Goal: Task Accomplishment & Management: Complete application form

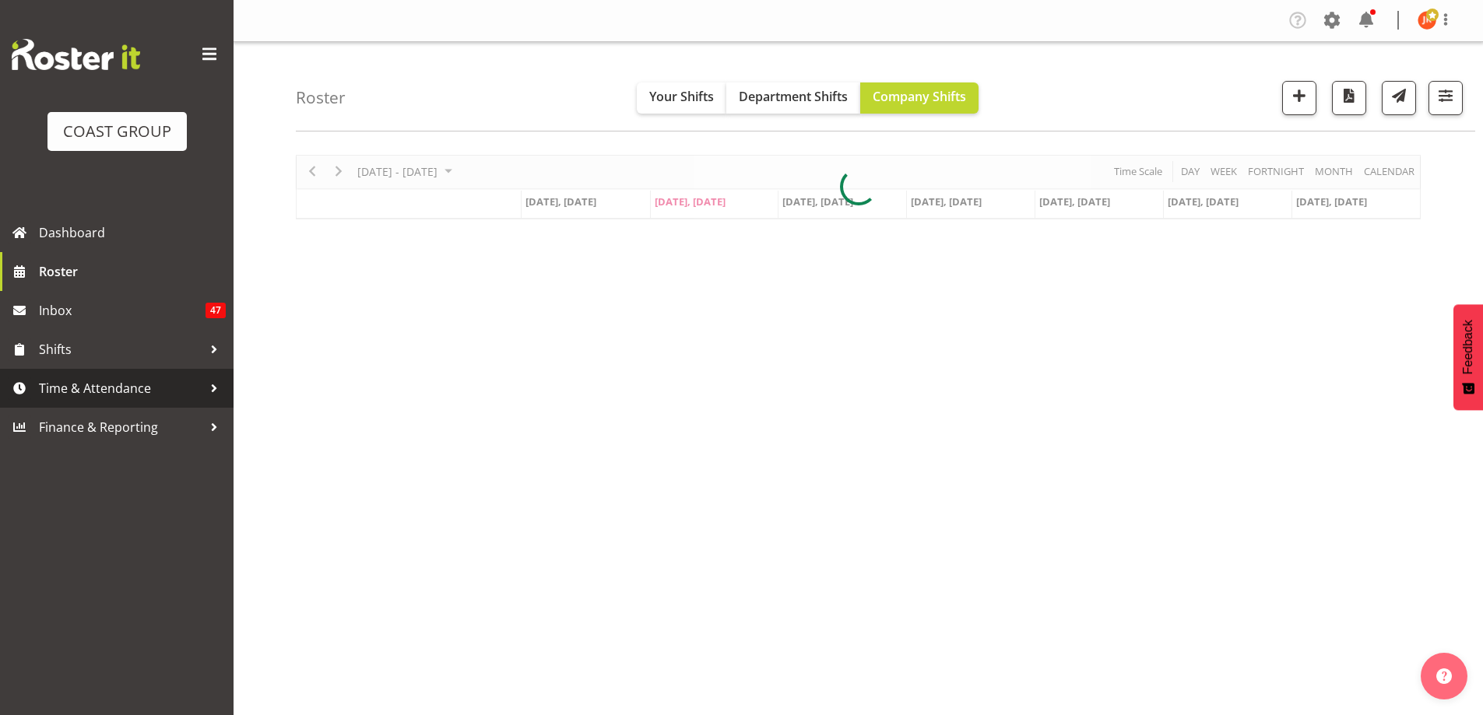
click at [127, 389] on span "Time & Attendance" at bounding box center [120, 388] width 163 height 23
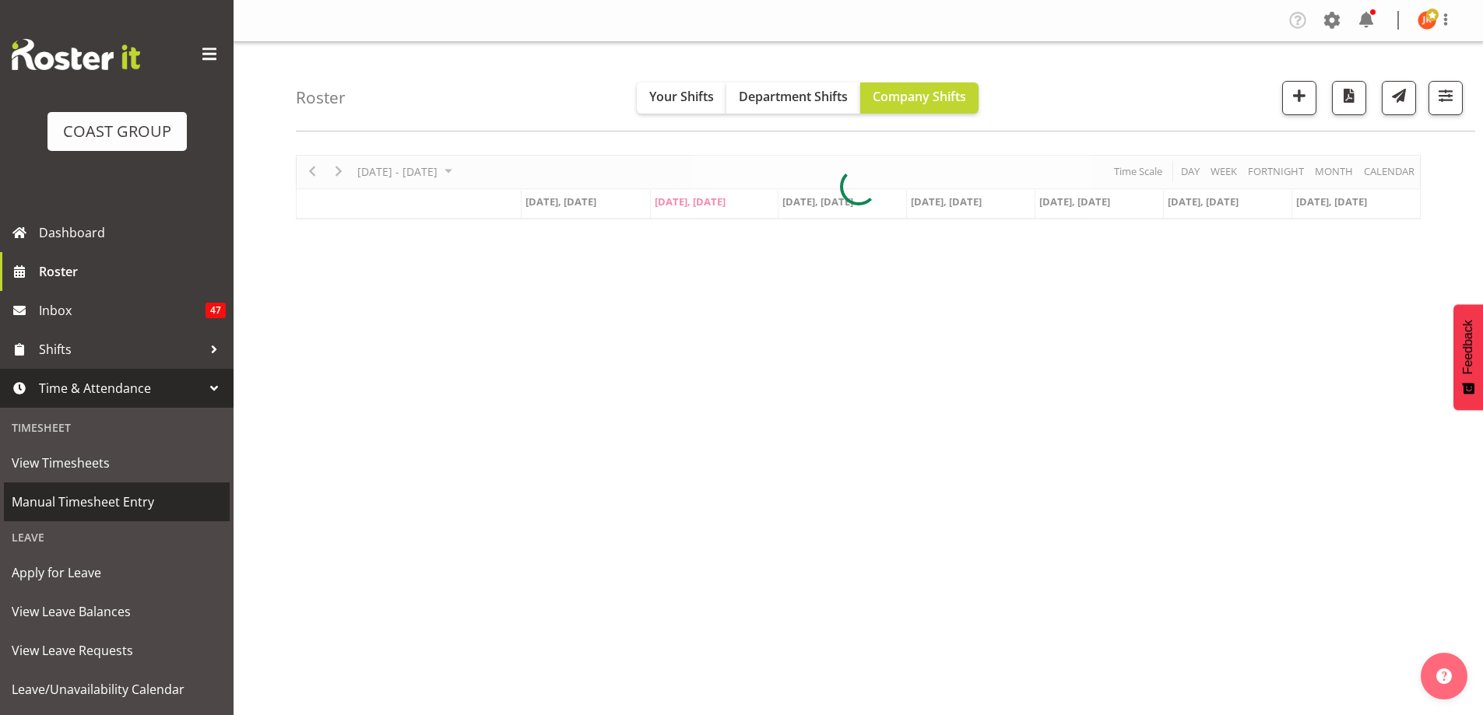
click at [69, 502] on span "Manual Timesheet Entry" at bounding box center [117, 501] width 210 height 23
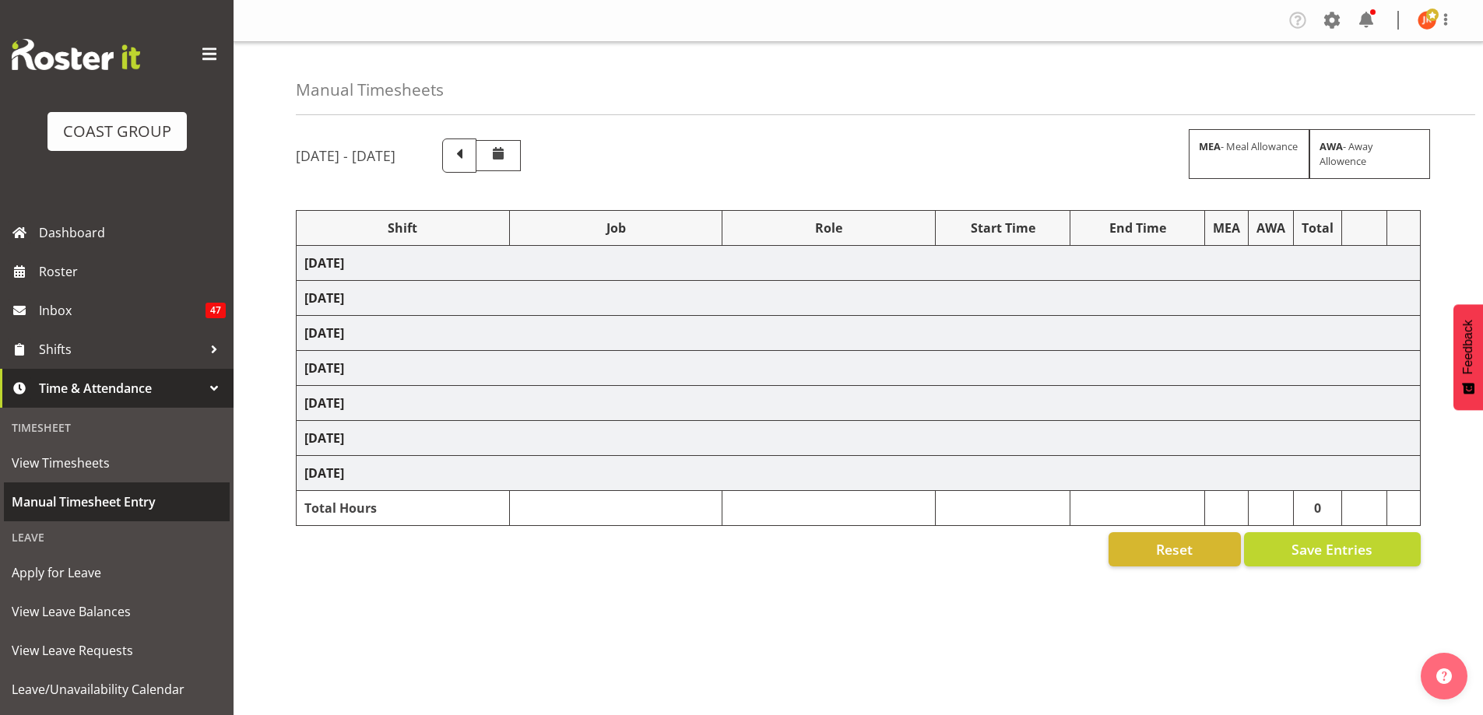
click at [65, 503] on span "Manual Timesheet Entry" at bounding box center [117, 501] width 210 height 23
select select "39823"
select select "69"
select select "39823"
select select "69"
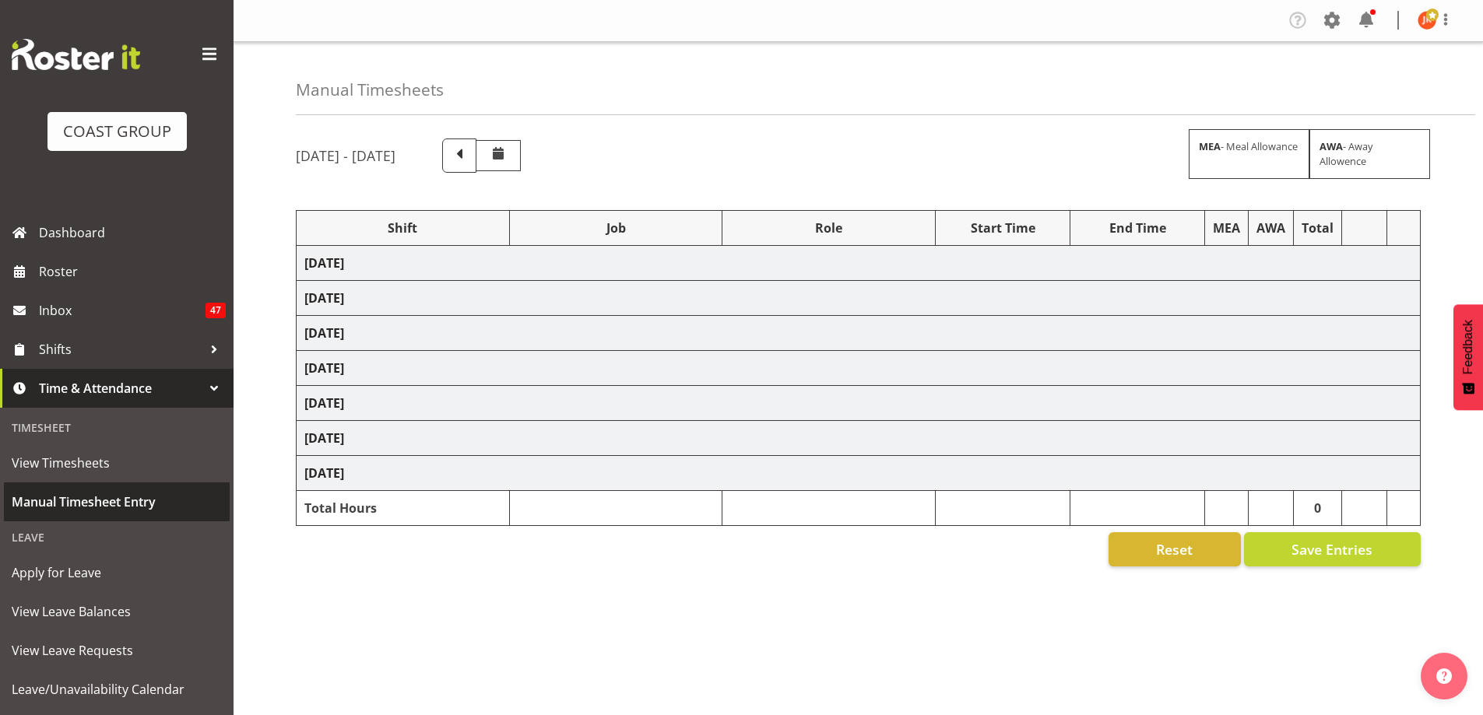
select select "39823"
select select "69"
select select "78571"
select select "9028"
select select "24997"
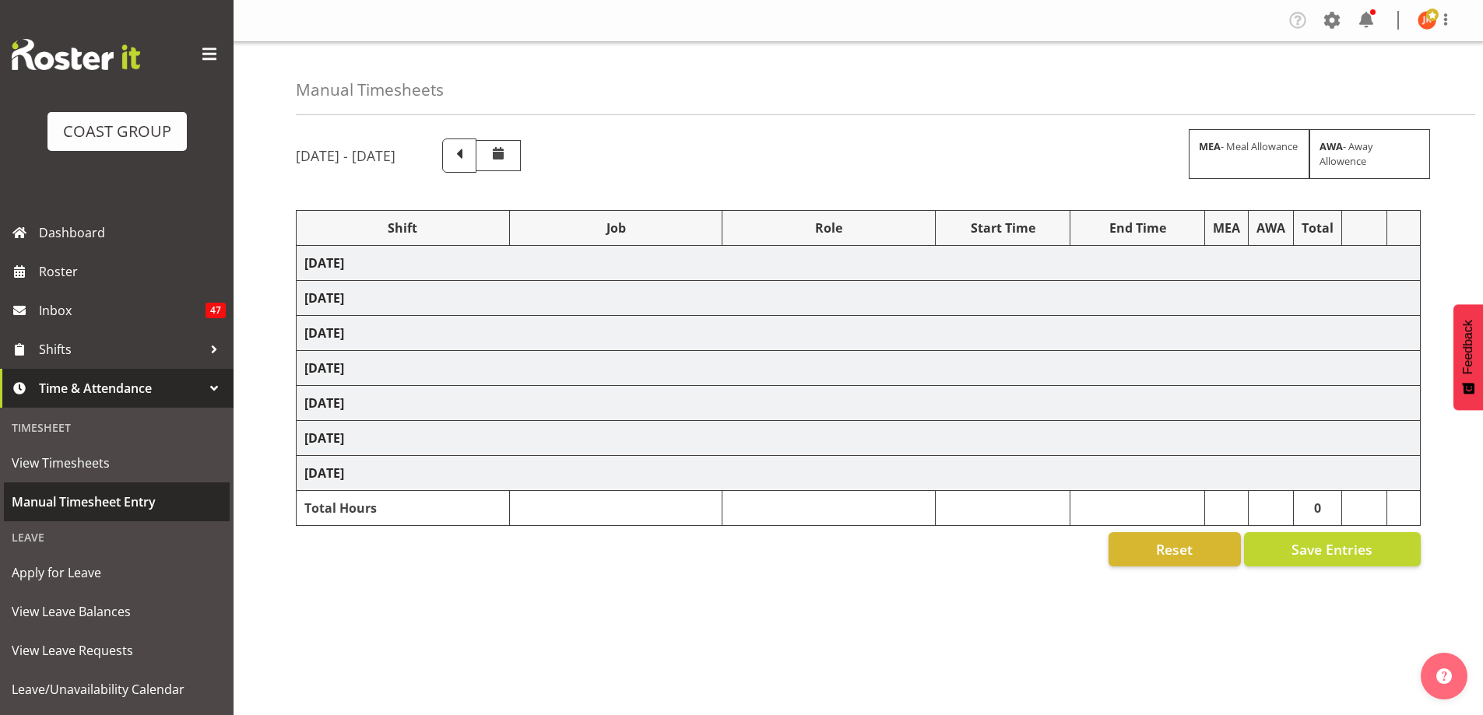
select select "9028"
select select "63941"
select select "9028"
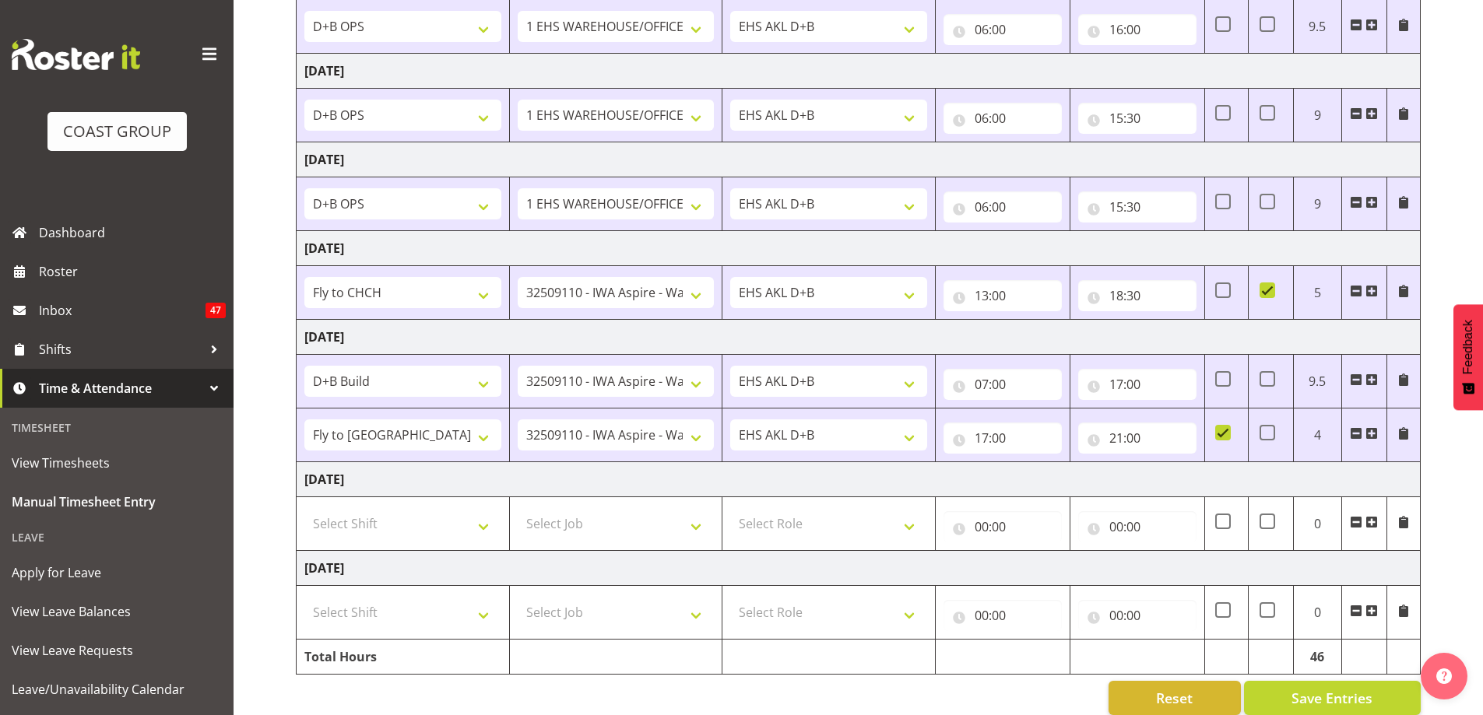
scroll to position [304, 0]
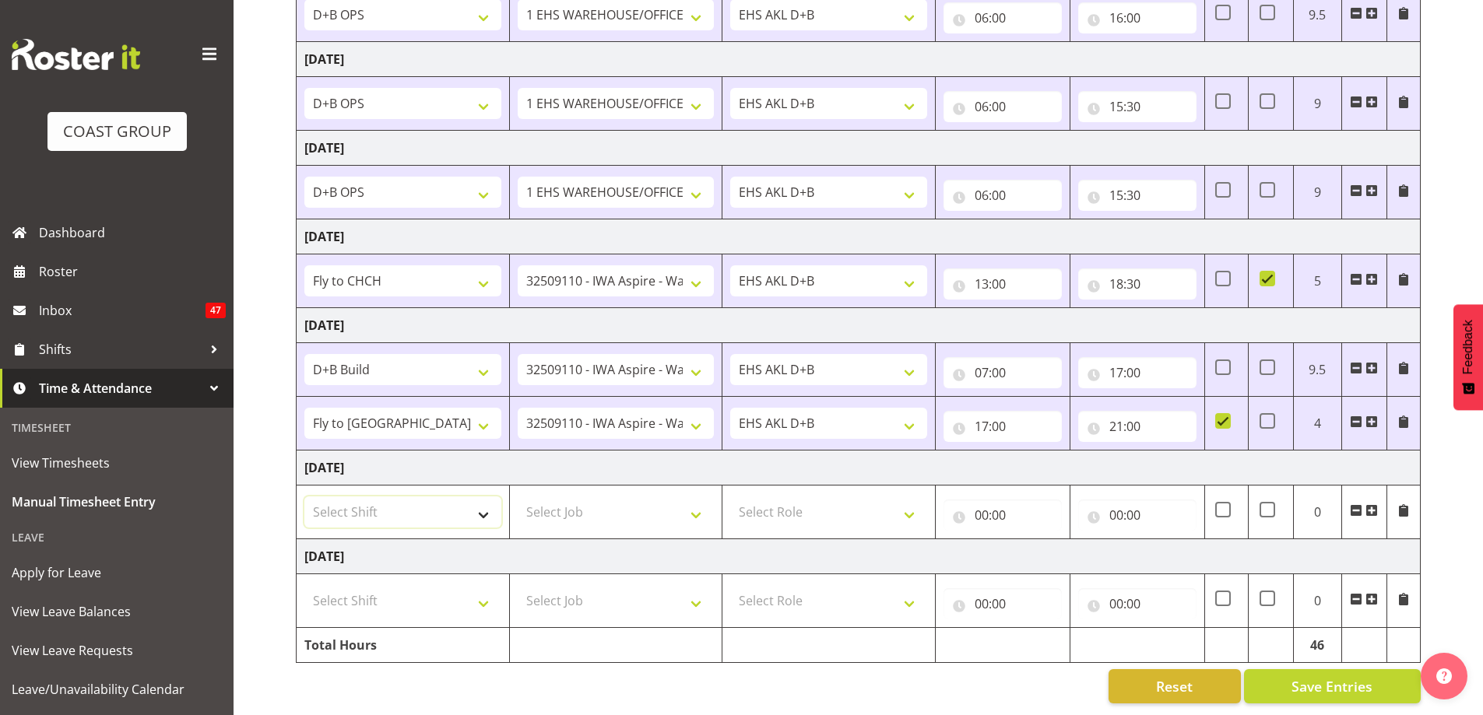
click at [461, 497] on select "Select Shift # Fieldays--Milwaukee. # Install Hutchwilco Boat Show at ASG. #AKL…" at bounding box center [402, 512] width 197 height 31
select select "39823"
click at [304, 497] on select "Select Shift # Fieldays--Milwaukee. # Install Hutchwilco Boat Show at ASG. #AKL…" at bounding box center [402, 512] width 197 height 31
click at [648, 504] on select "Select Job 1 Carlton Events 1 Carlton Hamilton 1 Carlton Wellington 1 EHS WAREH…" at bounding box center [616, 512] width 197 height 31
select select "69"
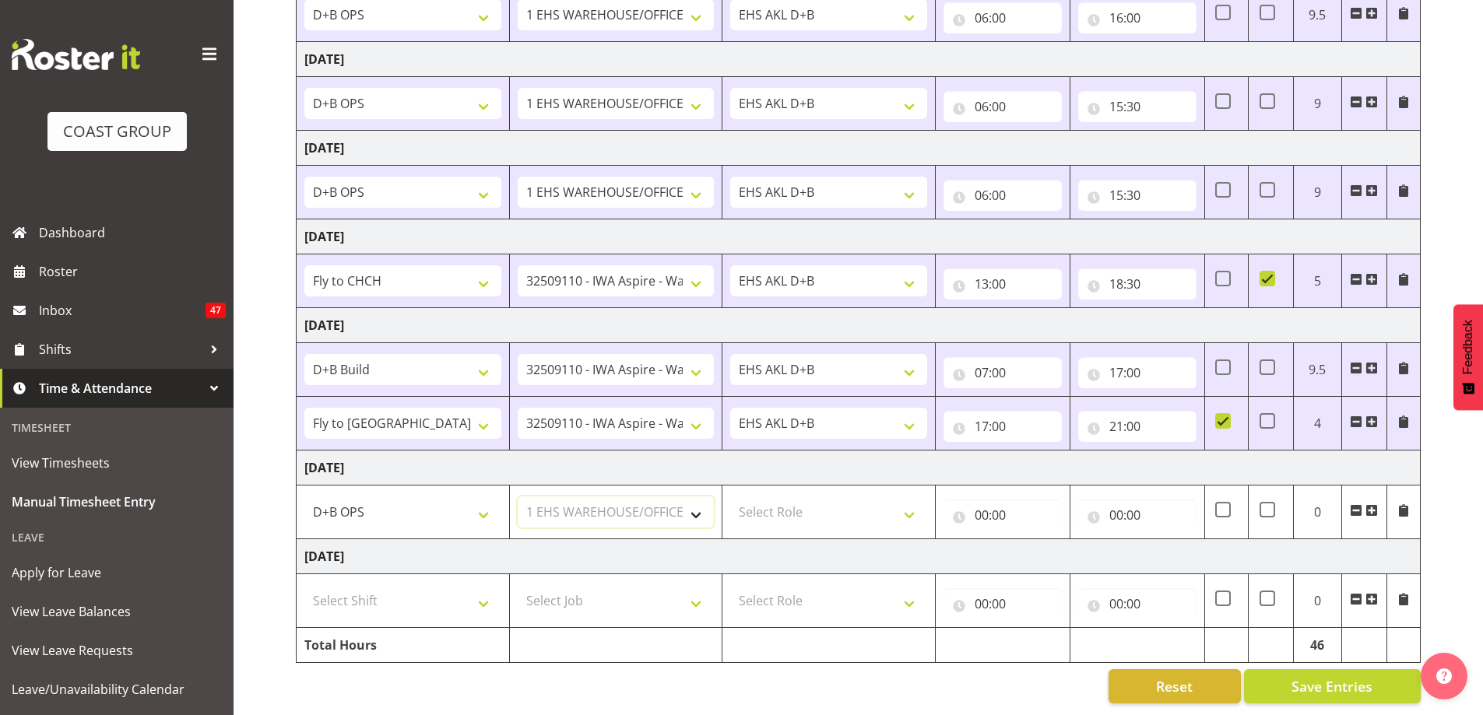
click at [518, 497] on select "Select Job 1 Carlton Events 1 Carlton Hamilton 1 Carlton Wellington 1 EHS WAREH…" at bounding box center [616, 512] width 197 height 31
click at [799, 500] on select "Select Role EHS AKL D+B" at bounding box center [828, 512] width 197 height 31
select select "194"
click at [730, 497] on select "Select Role EHS AKL D+B" at bounding box center [828, 512] width 197 height 31
click at [984, 502] on input "00:00" at bounding box center [1002, 515] width 118 height 31
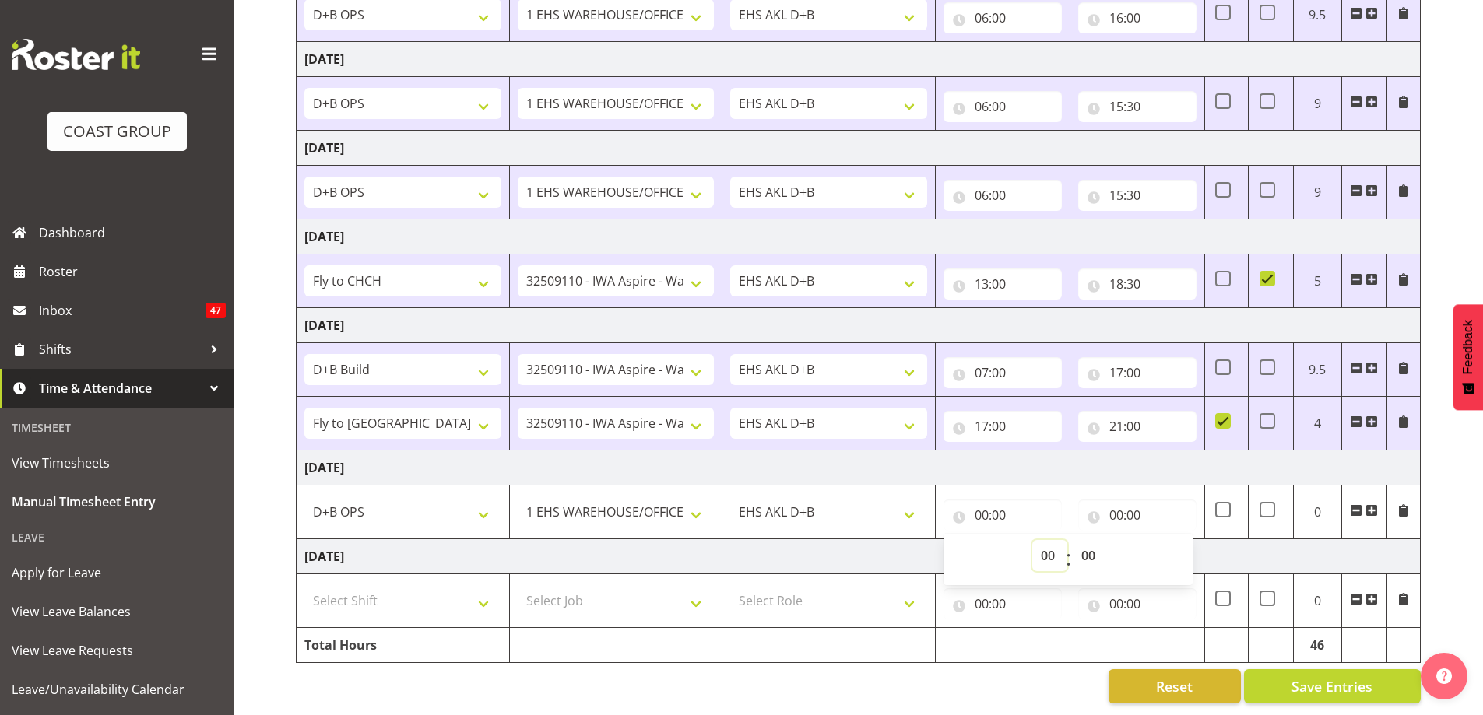
click at [1053, 546] on select "00 01 02 03 04 05 06 07 08 09 10 11 12 13 14 15 16 17 18 19 20 21 22 23" at bounding box center [1049, 555] width 35 height 31
select select "6"
click at [1032, 540] on select "00 01 02 03 04 05 06 07 08 09 10 11 12 13 14 15 16 17 18 19 20 21 22 23" at bounding box center [1049, 555] width 35 height 31
type input "06:00"
click at [1119, 506] on input "00:00" at bounding box center [1137, 515] width 118 height 31
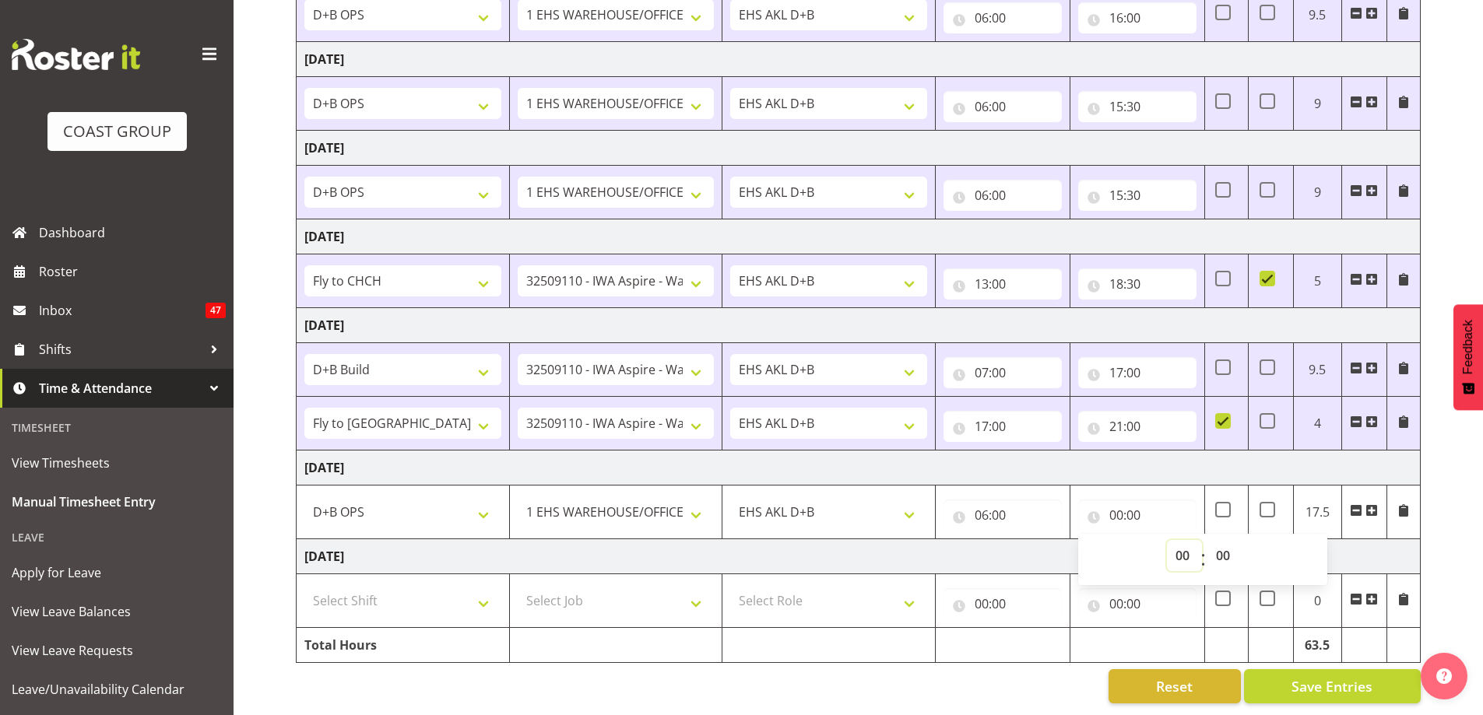
click at [1178, 546] on select "00 01 02 03 04 05 06 07 08 09 10 11 12 13 14 15 16 17 18 19 20 21 22 23" at bounding box center [1184, 555] width 35 height 31
select select "16"
click at [1167, 540] on select "00 01 02 03 04 05 06 07 08 09 10 11 12 13 14 15 16 17 18 19 20 21 22 23" at bounding box center [1184, 555] width 35 height 31
type input "16:00"
click at [476, 589] on select "Select Shift # Fieldays--Milwaukee. # Install Hutchwilco Boat Show at ASG. #AKL…" at bounding box center [402, 600] width 197 height 31
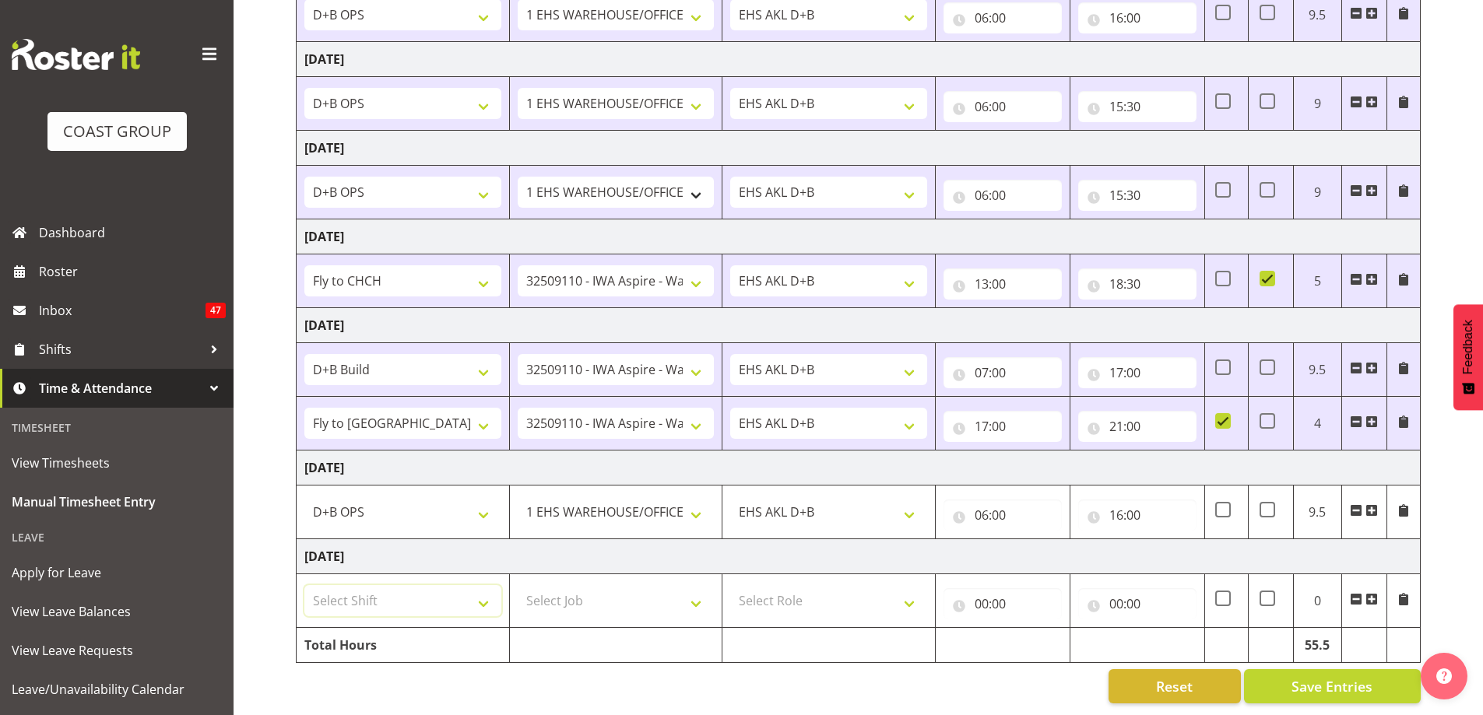
select select "39823"
click at [304, 585] on select "Select Shift # Fieldays--Milwaukee. # Install Hutchwilco Boat Show at ASG. #AKL…" at bounding box center [402, 600] width 197 height 31
click at [672, 587] on select "Select Job 1 Carlton Events 1 Carlton Hamilton 1 Carlton Wellington 1 EHS WAREH…" at bounding box center [616, 600] width 197 height 31
select select "69"
click at [518, 585] on select "Select Job 1 Carlton Events 1 Carlton Hamilton 1 Carlton Wellington 1 EHS WAREH…" at bounding box center [616, 600] width 197 height 31
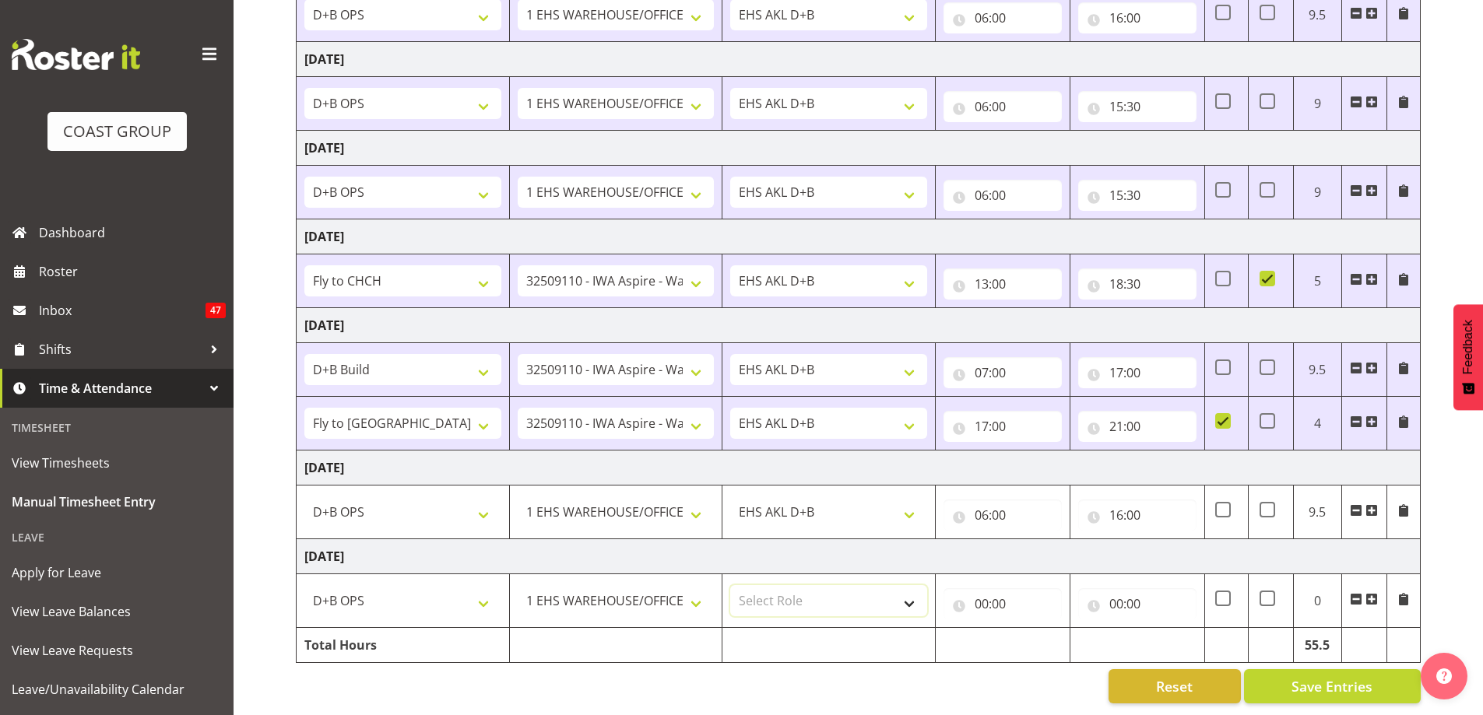
click at [836, 597] on select "Select Role EHS AKL D+B" at bounding box center [828, 600] width 197 height 31
select select "194"
click at [730, 585] on select "Select Role EHS AKL D+B" at bounding box center [828, 600] width 197 height 31
click at [982, 593] on input "00:00" at bounding box center [1002, 603] width 118 height 31
click at [1042, 632] on select "00 01 02 03 04 05 06 07 08 09 10 11 12 13 14 15 16 17 18 19 20 21 22 23" at bounding box center [1049, 644] width 35 height 31
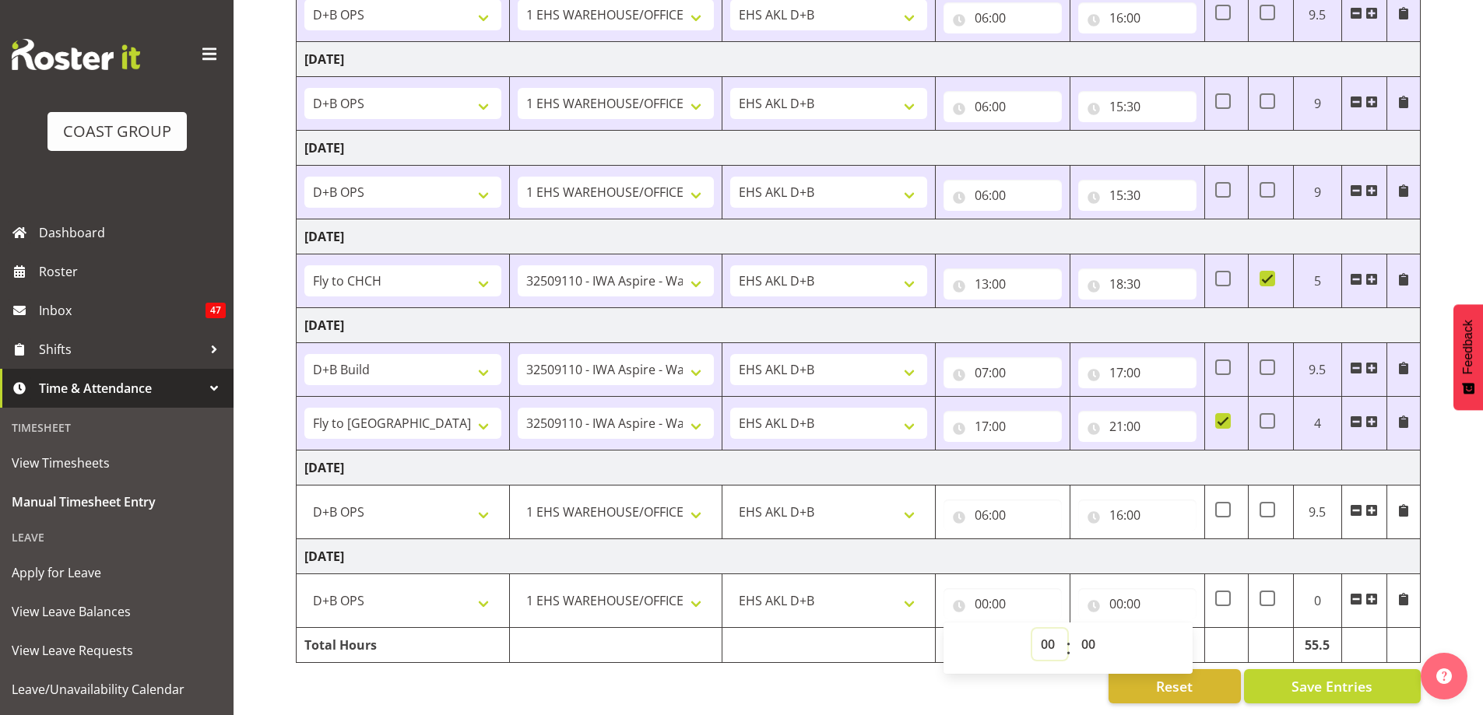
select select "6"
click at [1032, 629] on select "00 01 02 03 04 05 06 07 08 09 10 11 12 13 14 15 16 17 18 19 20 21 22 23" at bounding box center [1049, 644] width 35 height 31
type input "06:00"
click at [1120, 592] on input "00:00" at bounding box center [1137, 603] width 118 height 31
click at [1178, 630] on select "00 01 02 03 04 05 06 07 08 09 10 11 12 13 14 15 16 17 18 19 20 21 22 23" at bounding box center [1184, 644] width 35 height 31
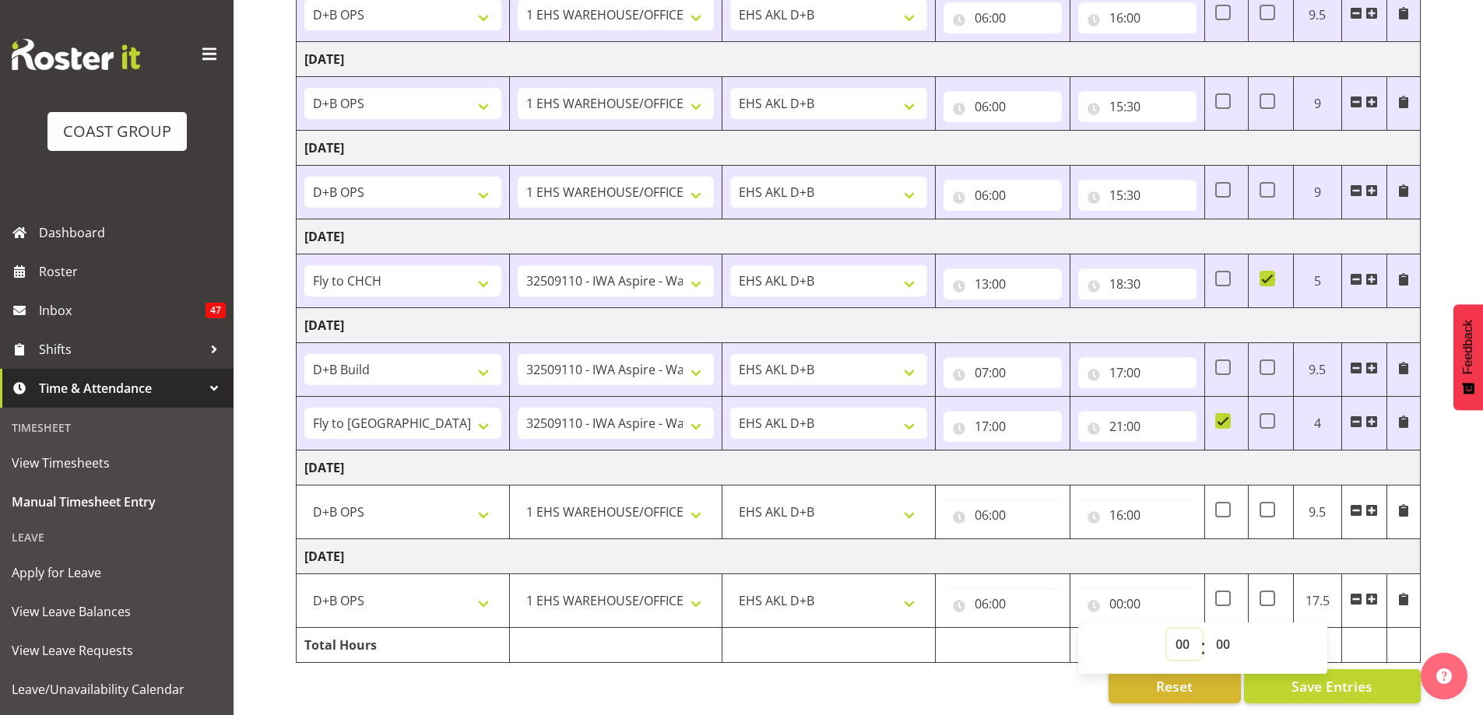
select select "15"
click at [1167, 629] on select "00 01 02 03 04 05 06 07 08 09 10 11 12 13 14 15 16 17 18 19 20 21 22 23" at bounding box center [1184, 644] width 35 height 31
type input "15:00"
click at [1447, 596] on div "September 24th - September 30th 2025 MEA - Meal Allowance AWA - Away Allowence …" at bounding box center [889, 274] width 1187 height 881
click at [1347, 676] on span "Save Entries" at bounding box center [1331, 686] width 81 height 20
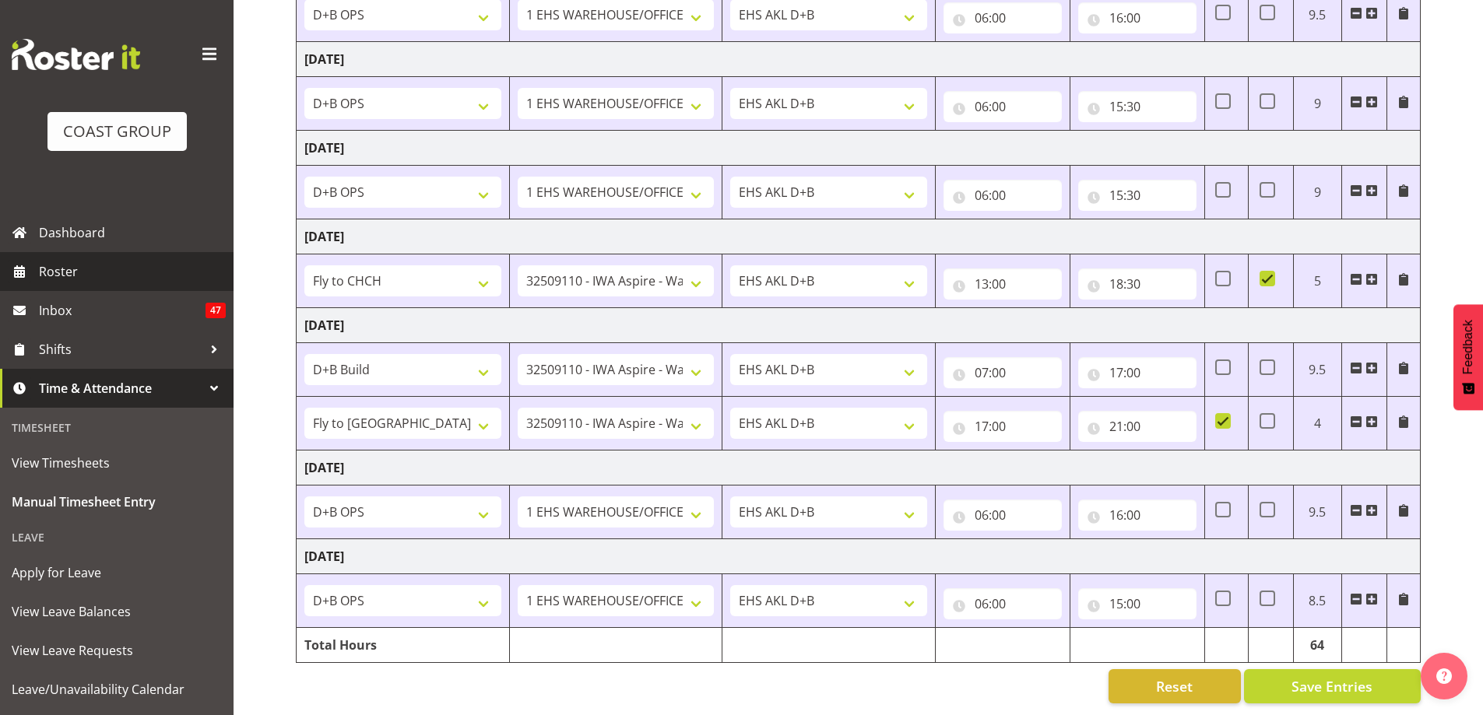
click at [78, 269] on span "Roster" at bounding box center [132, 271] width 187 height 23
